Goal: Information Seeking & Learning: Learn about a topic

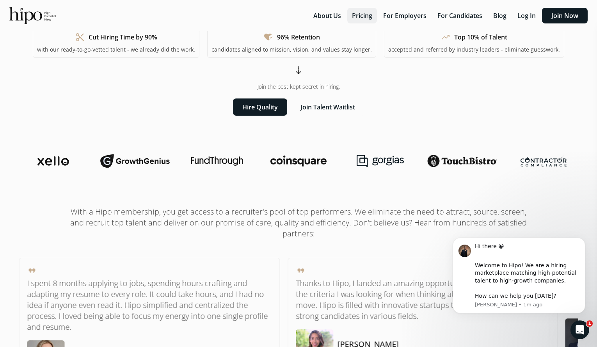
click at [358, 16] on button "Pricing" at bounding box center [363, 16] width 30 height 16
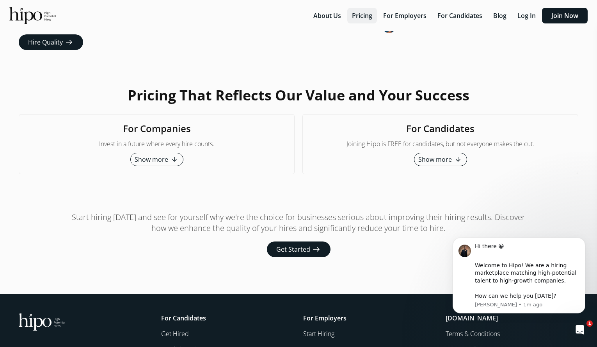
scroll to position [1943, 0]
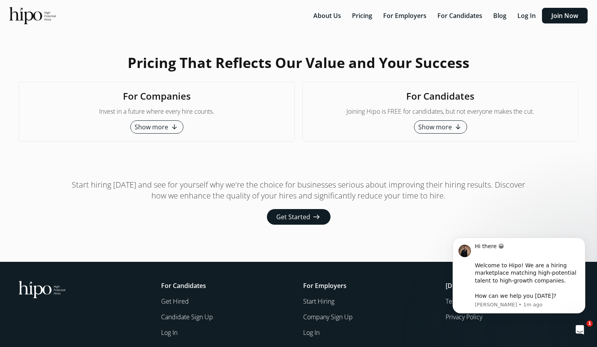
click at [171, 122] on span "arrow_downward_alt" at bounding box center [174, 126] width 9 height 9
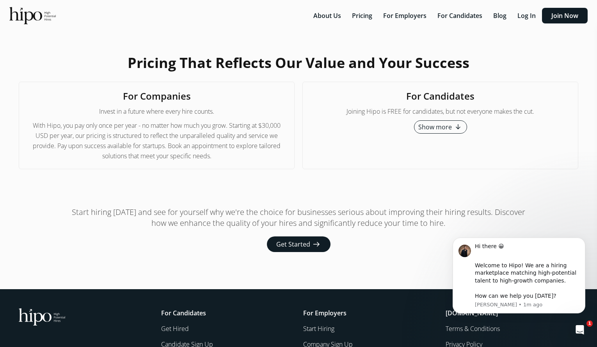
click at [447, 122] on span "Show more" at bounding box center [436, 126] width 34 height 9
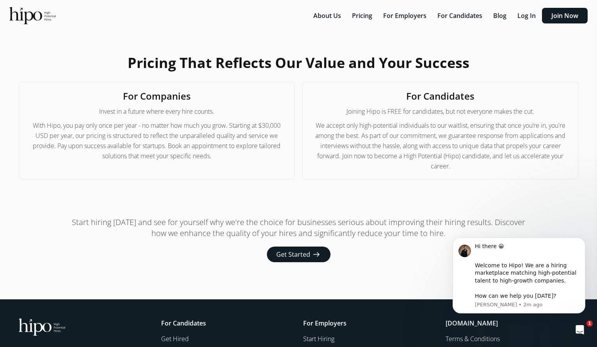
click at [61, 137] on span "With Hipo, you pay only once per year - no matter how much you grow. Starting a…" at bounding box center [157, 140] width 260 height 41
drag, startPoint x: 61, startPoint y: 137, endPoint x: 152, endPoint y: 140, distance: 91.4
click at [152, 140] on span "With Hipo, you pay only once per year - no matter how much you grow. Starting a…" at bounding box center [157, 140] width 260 height 41
copy span "Pay upon success available for startups"
click at [399, 17] on button "For Employers" at bounding box center [405, 16] width 53 height 16
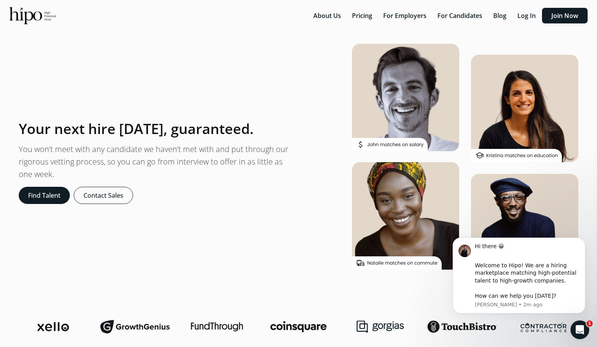
click at [213, 144] on p "You won’t meet with any candidate we haven’t met with and put through our rigor…" at bounding box center [156, 161] width 274 height 37
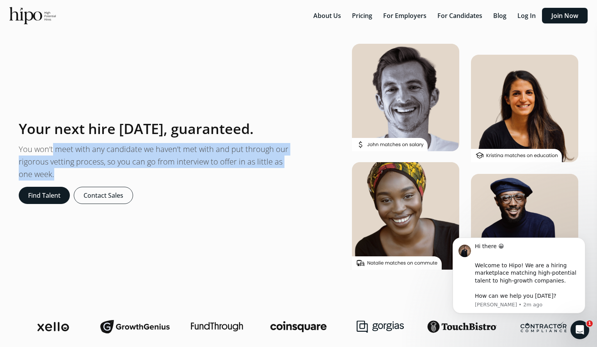
click at [213, 144] on p "You won’t meet with any candidate we haven’t met with and put through our rigor…" at bounding box center [156, 161] width 274 height 37
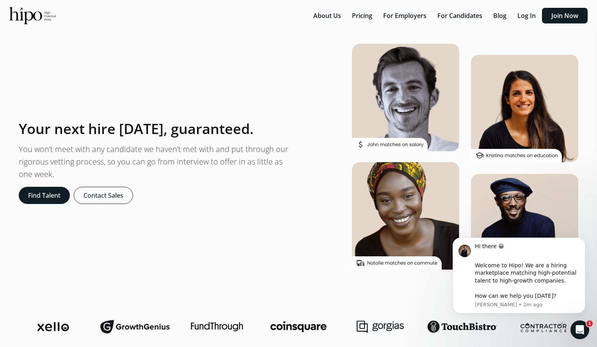
click at [206, 132] on h1 "Your next hire [DATE], guaranteed." at bounding box center [136, 129] width 235 height 16
click at [206, 132] on h1 "Your next hire in one week, guaranteed." at bounding box center [136, 129] width 235 height 16
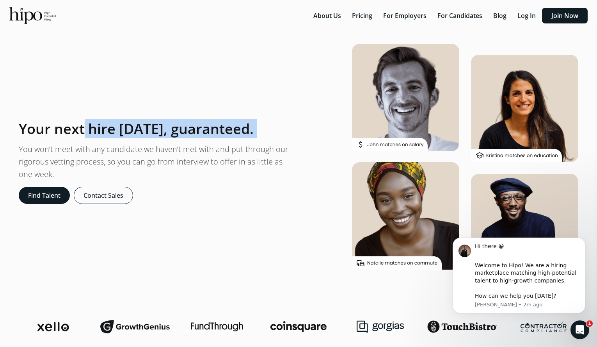
click at [206, 132] on h1 "Your next hire in one week, guaranteed." at bounding box center [136, 129] width 235 height 16
click at [335, 13] on button "About Us" at bounding box center [327, 16] width 37 height 16
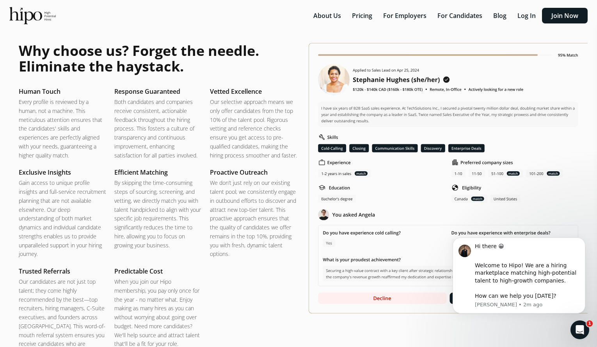
scroll to position [1033, 0]
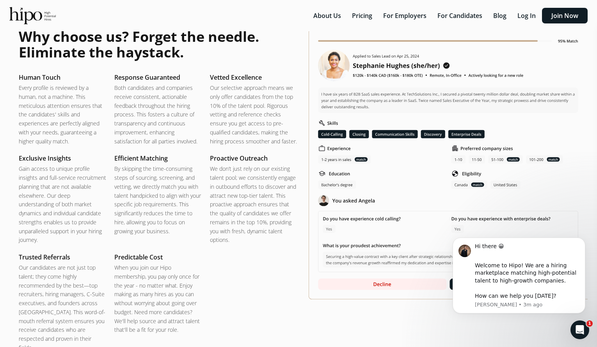
click at [100, 188] on p "Gain access to unique profile insights and full-service recruitment planning th…" at bounding box center [63, 204] width 88 height 80
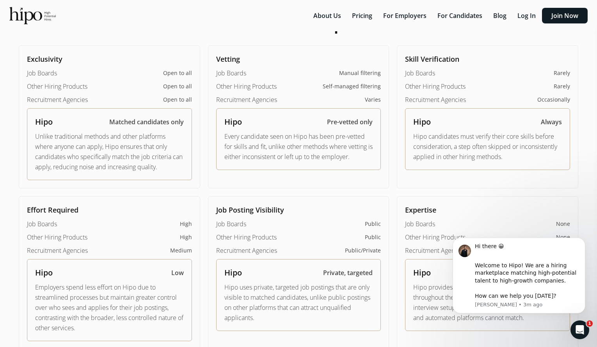
scroll to position [494, 0]
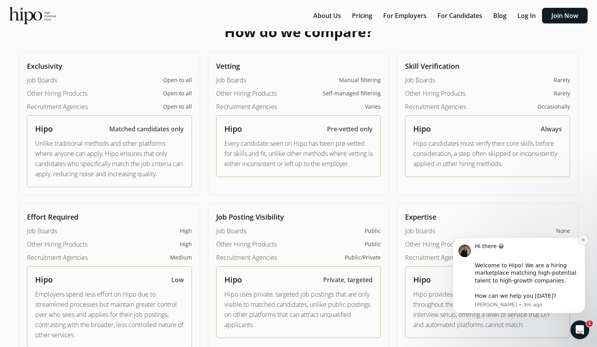
click at [583, 239] on icon "Dismiss notification" at bounding box center [583, 239] width 3 height 3
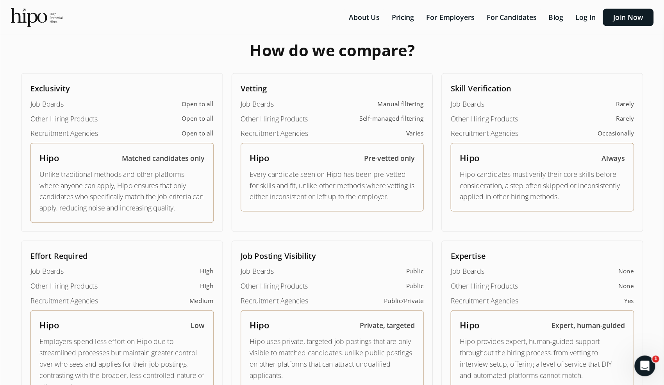
scroll to position [479, 0]
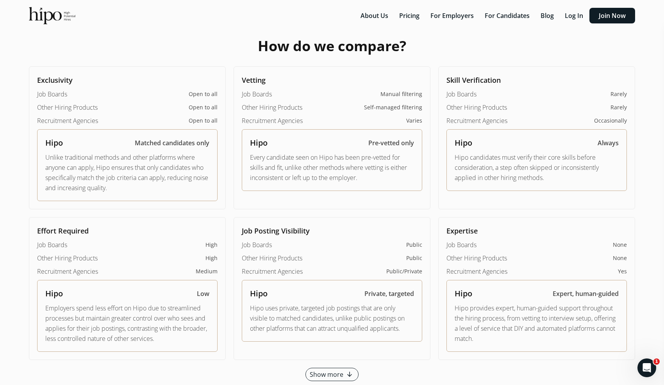
click at [321, 346] on span "Show more" at bounding box center [327, 374] width 34 height 9
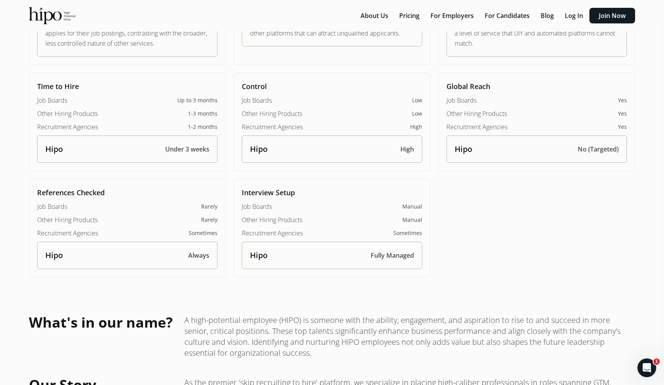
scroll to position [780, 0]
